Goal: Task Accomplishment & Management: Manage account settings

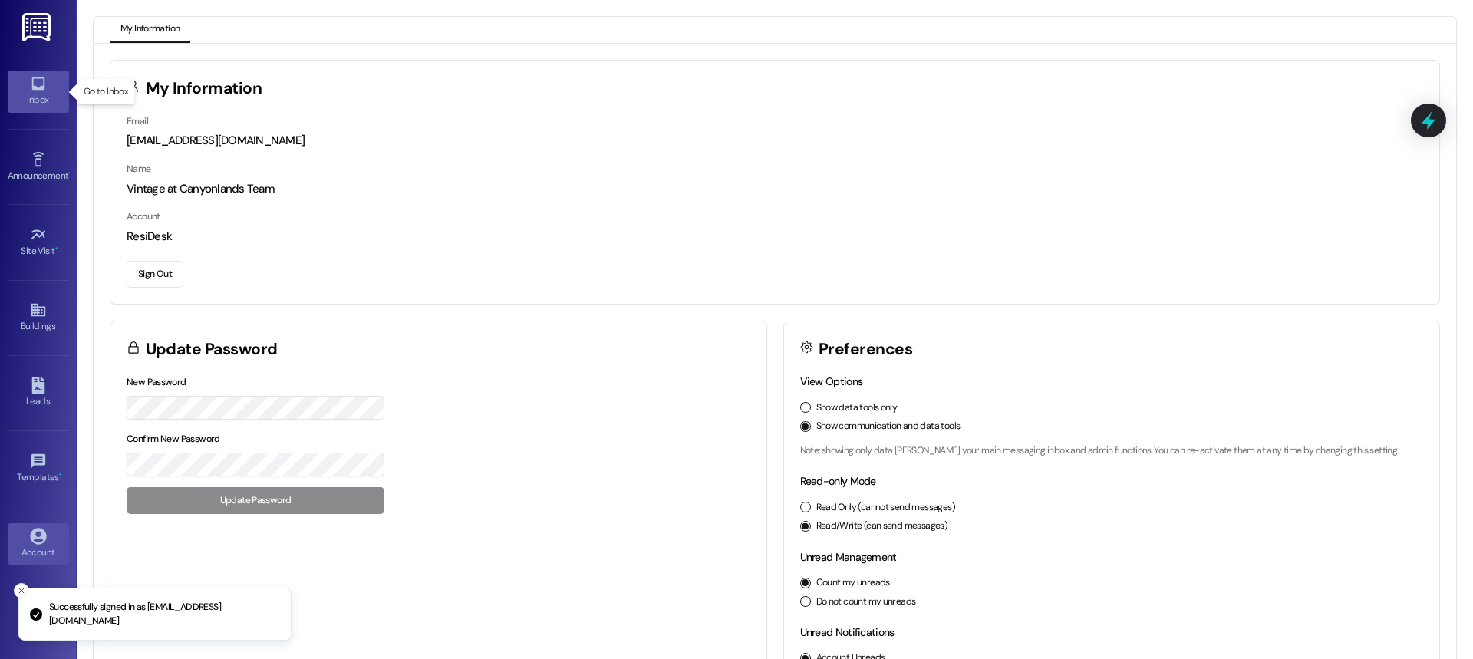
click at [27, 100] on div "Inbox" at bounding box center [38, 99] width 77 height 15
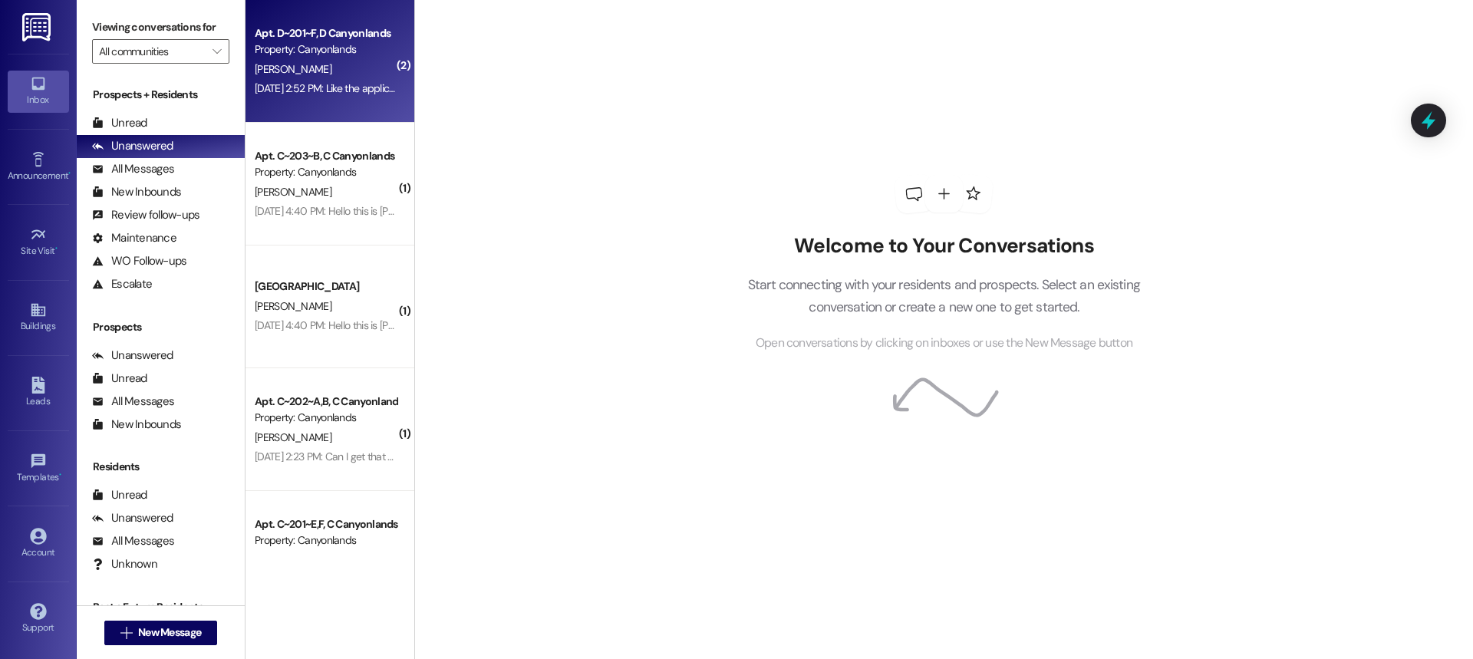
click at [291, 64] on span "[PERSON_NAME]" at bounding box center [293, 69] width 77 height 14
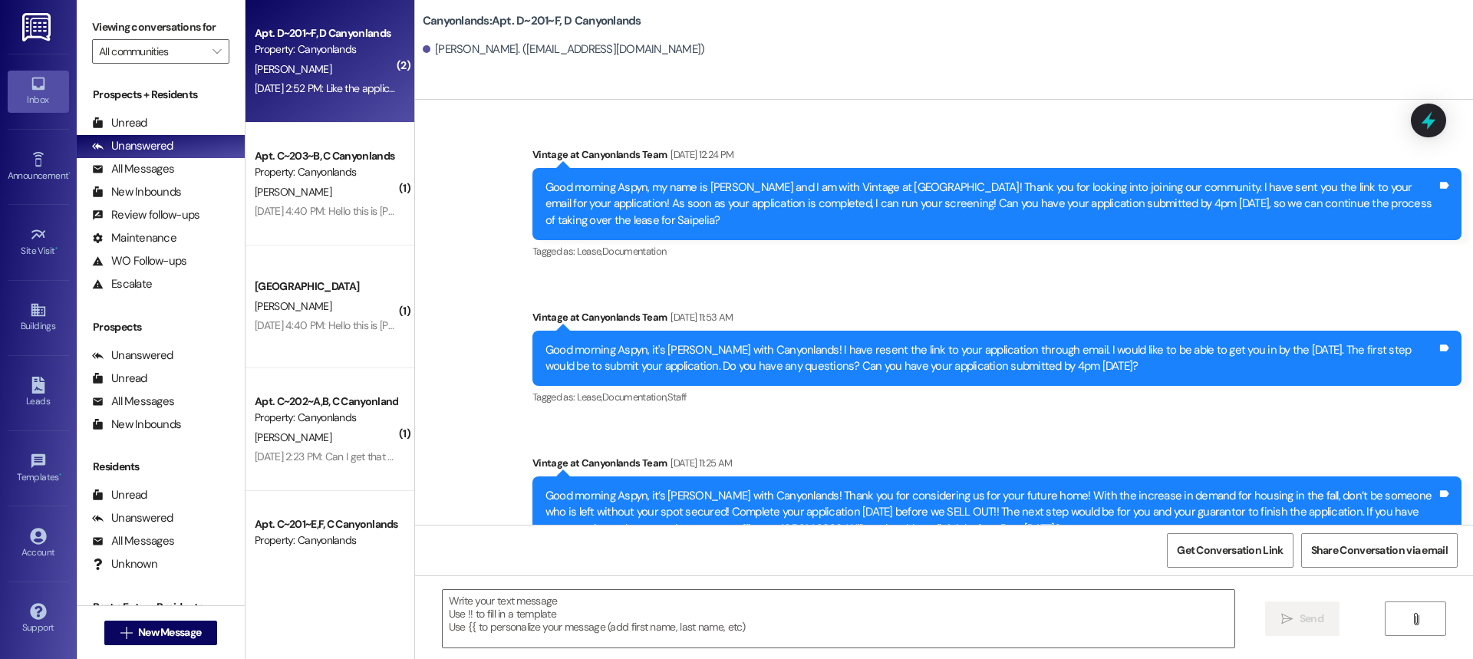
scroll to position [36600, 0]
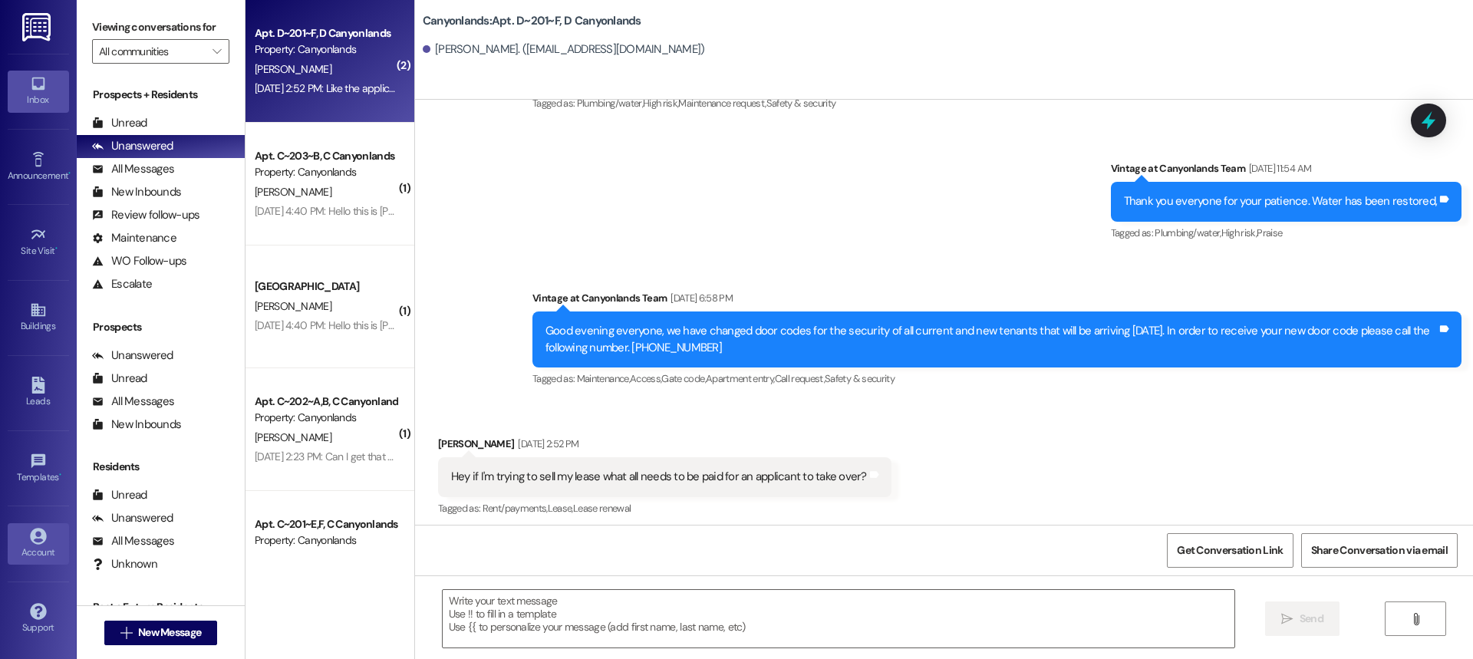
click at [35, 556] on div "Account" at bounding box center [38, 552] width 77 height 15
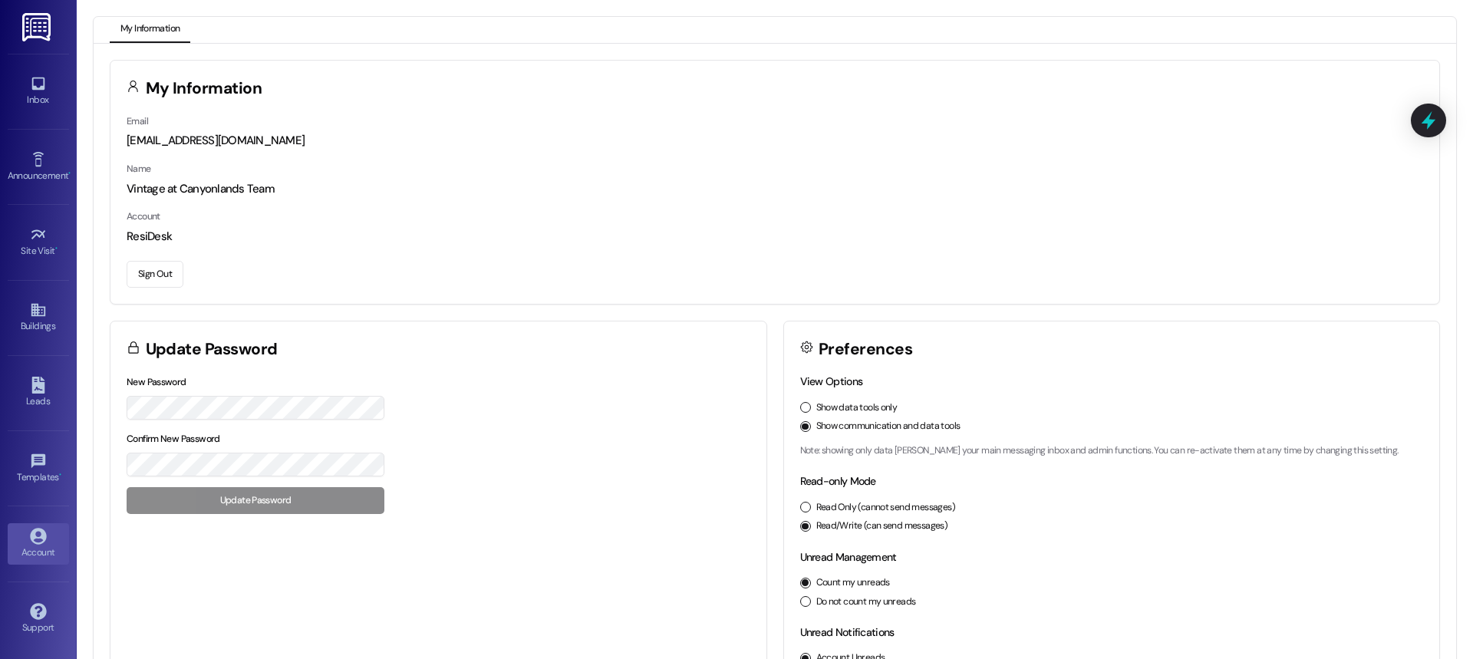
click at [150, 278] on button "Sign Out" at bounding box center [155, 274] width 57 height 27
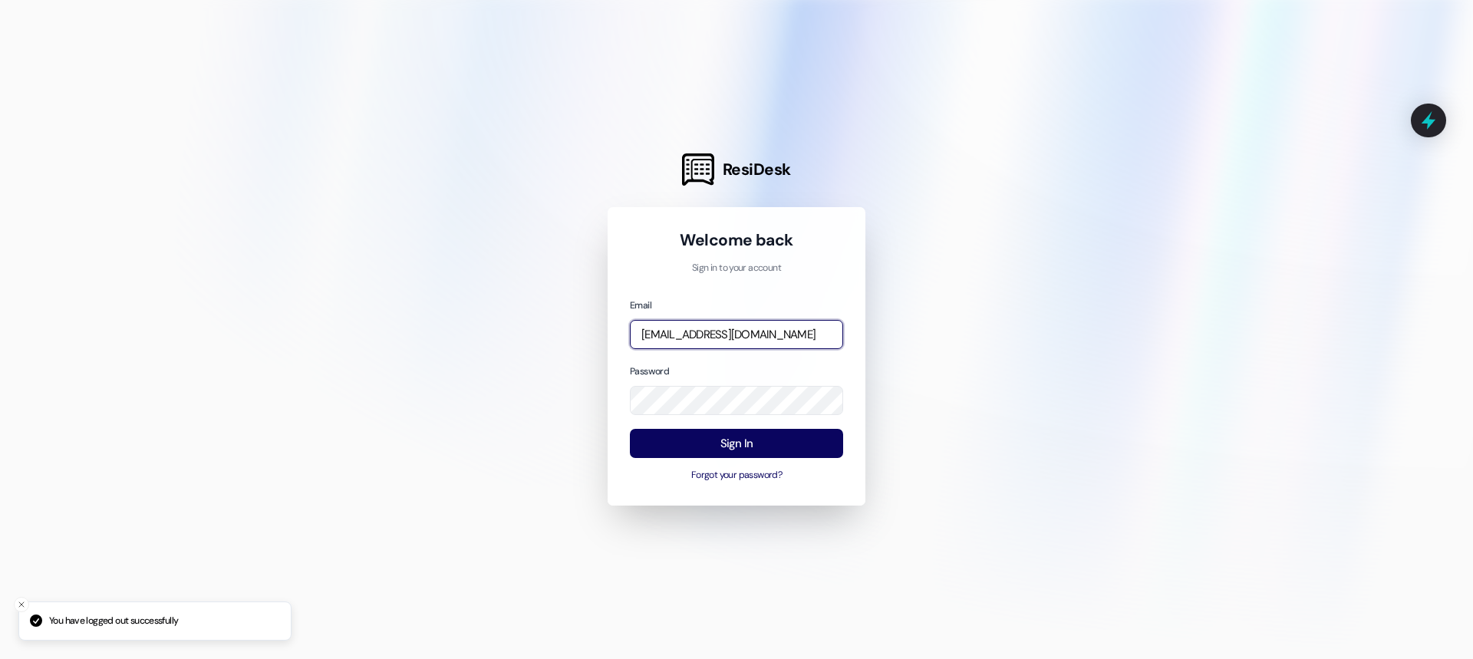
click at [763, 339] on input "[EMAIL_ADDRESS][DOMAIN_NAME]" at bounding box center [736, 335] width 213 height 30
type input "[EMAIL_ADDRESS][DOMAIN_NAME]"
click at [713, 446] on button "Sign In" at bounding box center [736, 444] width 213 height 30
